Goal: Task Accomplishment & Management: Manage account settings

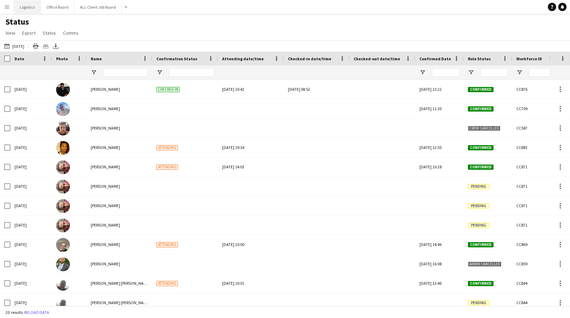
click at [26, 4] on button "Logistics Close" at bounding box center [27, 6] width 27 height 13
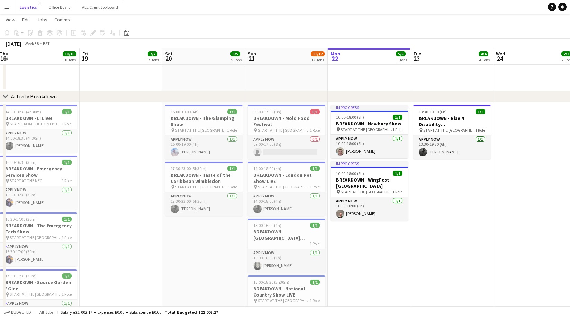
scroll to position [376, 0]
click at [362, 178] on h3 "BREAKDOWN - WingFest: [GEOGRAPHIC_DATA]" at bounding box center [368, 183] width 77 height 12
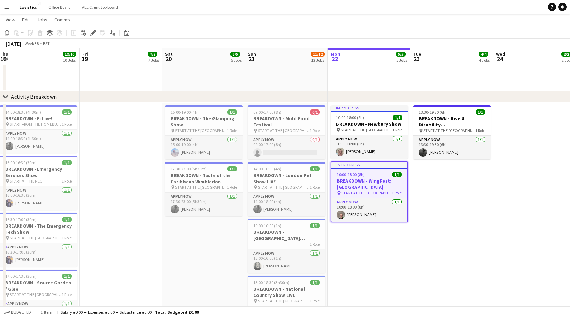
drag, startPoint x: 94, startPoint y: 33, endPoint x: 226, endPoint y: 35, distance: 131.8
click at [97, 33] on div "Add job Add linked Job Edit Edit linked Job Applicants" at bounding box center [90, 33] width 53 height 8
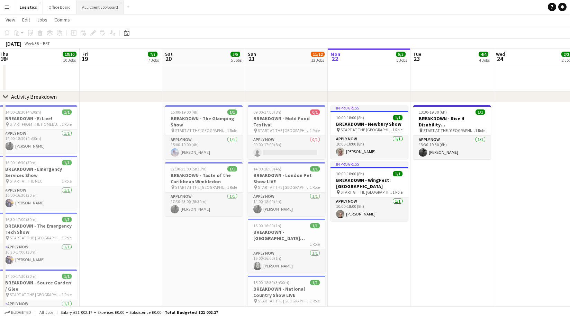
click at [90, 7] on button "ALL Client Job Board Close" at bounding box center [99, 6] width 47 height 13
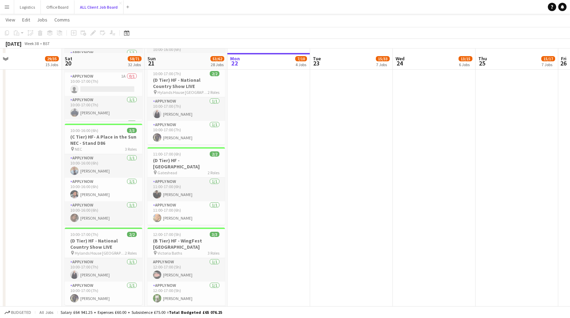
scroll to position [1469, 0]
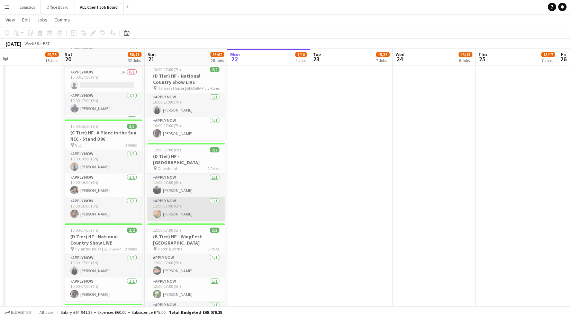
click at [186, 197] on app-card-role "APPLY NOW [DATE] 11:00-17:00 (6h) [PERSON_NAME]" at bounding box center [185, 209] width 77 height 24
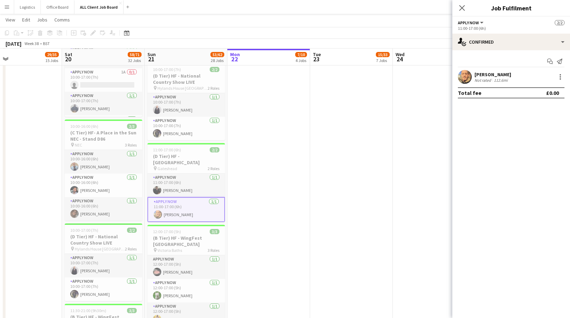
click at [502, 79] on div "112.6mi" at bounding box center [500, 79] width 17 height 5
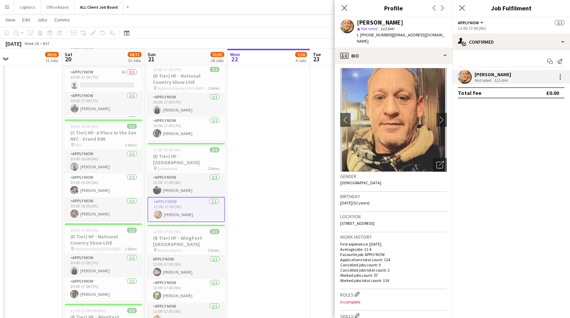
scroll to position [0, 0]
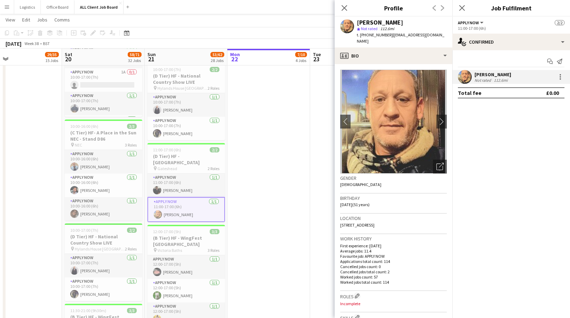
drag, startPoint x: 236, startPoint y: 27, endPoint x: 231, endPoint y: 63, distance: 36.0
click at [236, 27] on app-toolbar "Copy Paste Paste Command V Paste with crew Command Shift V Paste linked Job [GE…" at bounding box center [285, 33] width 570 height 12
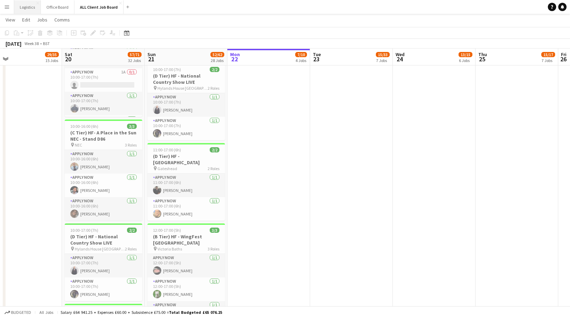
click at [32, 7] on button "Logistics Close" at bounding box center [27, 6] width 27 height 13
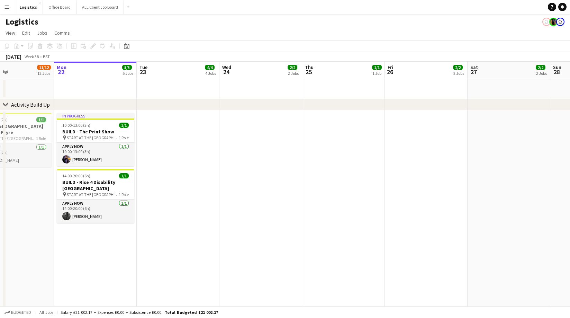
scroll to position [0, 194]
